Goal: Task Accomplishment & Management: Complete application form

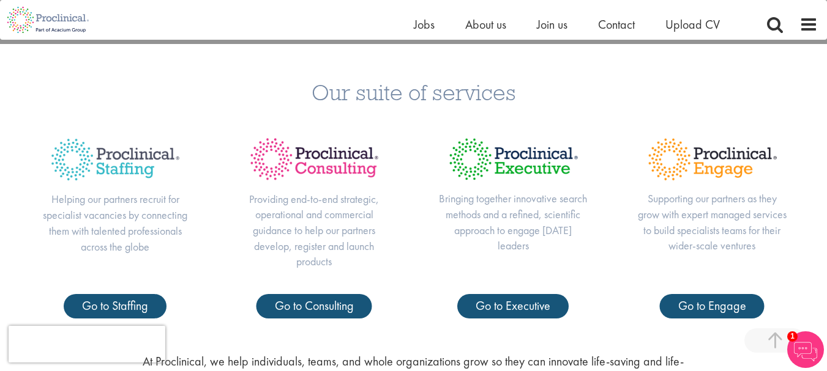
scroll to position [489, 0]
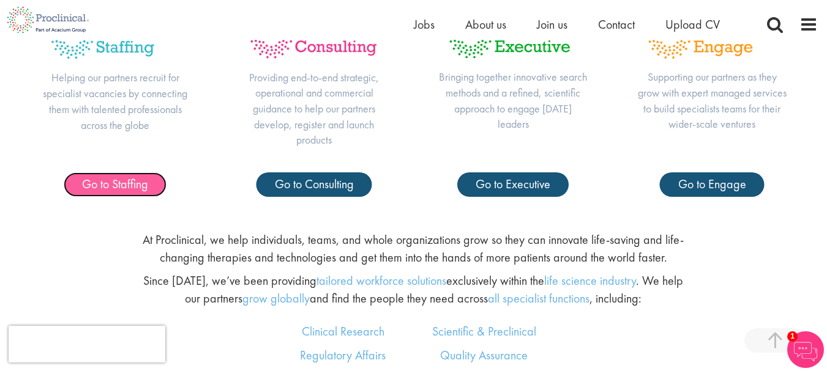
click at [116, 180] on span "Go to Staffing" at bounding box center [115, 184] width 66 height 16
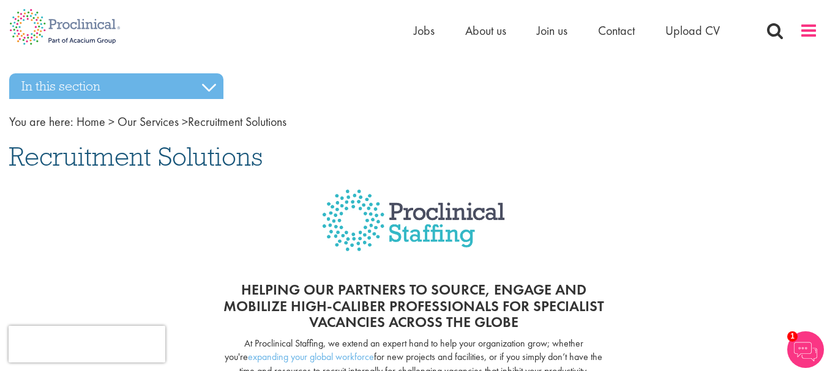
click at [809, 32] on span at bounding box center [808, 30] width 18 height 18
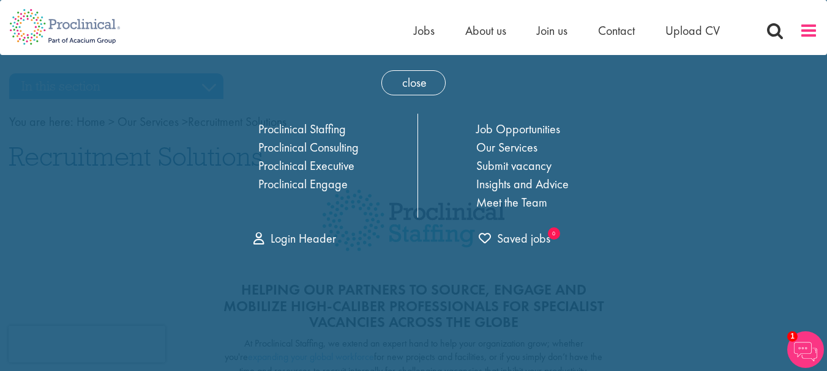
click at [801, 34] on span at bounding box center [808, 30] width 18 height 18
click at [415, 84] on span "close" at bounding box center [413, 82] width 64 height 25
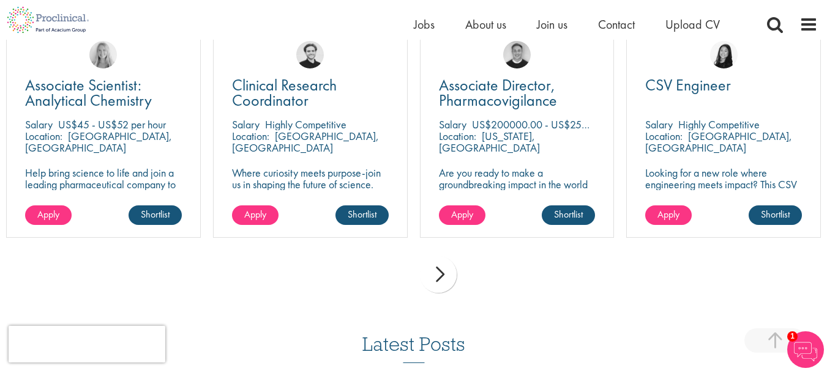
scroll to position [1336, 0]
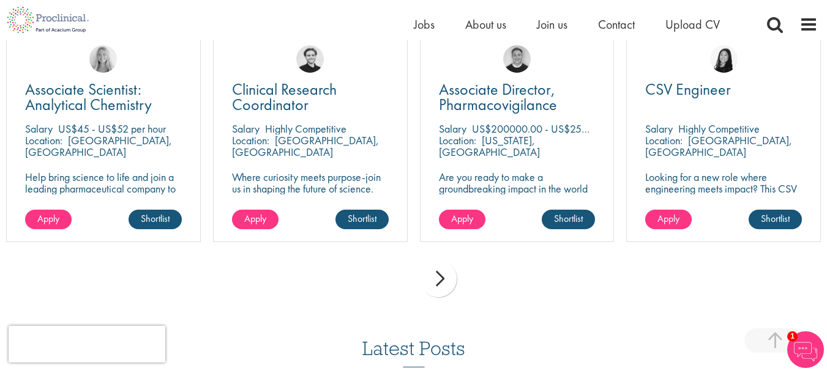
click at [436, 264] on div "next" at bounding box center [438, 279] width 37 height 37
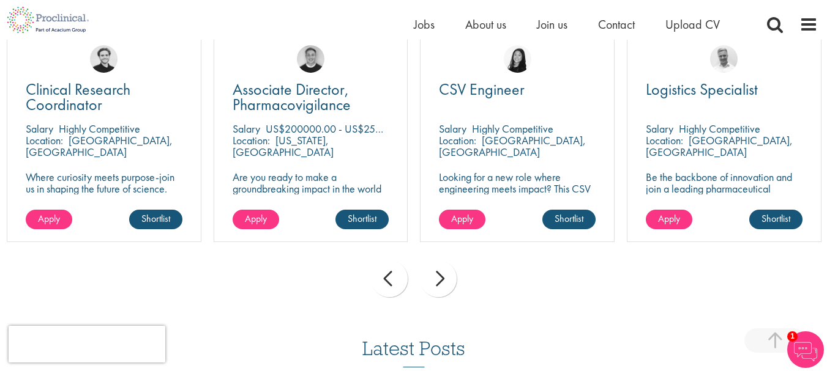
click at [393, 261] on div "prev" at bounding box center [389, 279] width 37 height 37
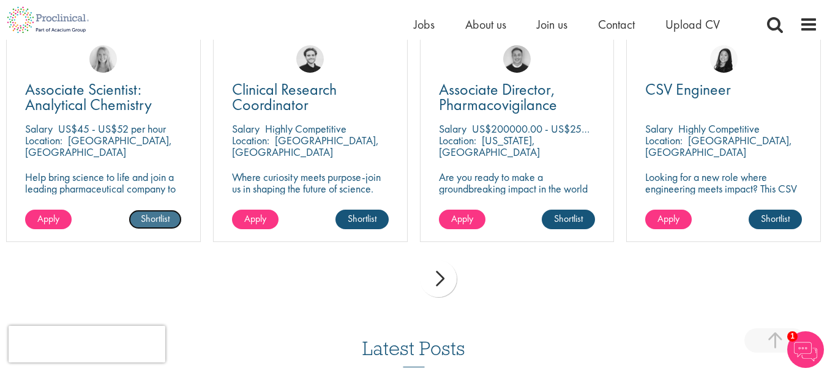
click at [152, 210] on link "Shortlist" at bounding box center [155, 220] width 53 height 20
click at [53, 212] on span "Apply" at bounding box center [48, 218] width 22 height 13
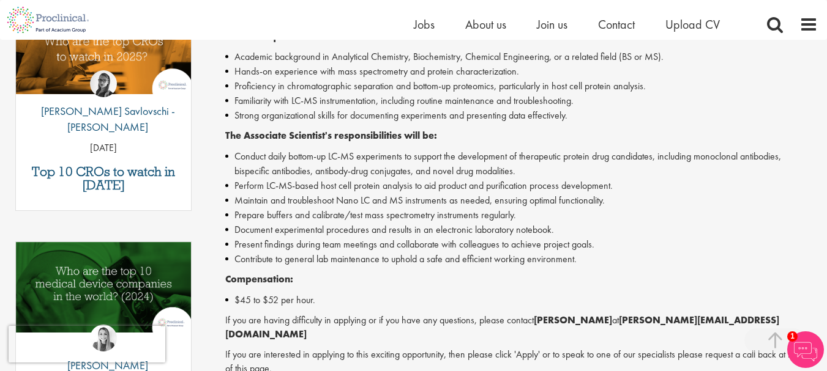
scroll to position [452, 0]
